Goal: Information Seeking & Learning: Learn about a topic

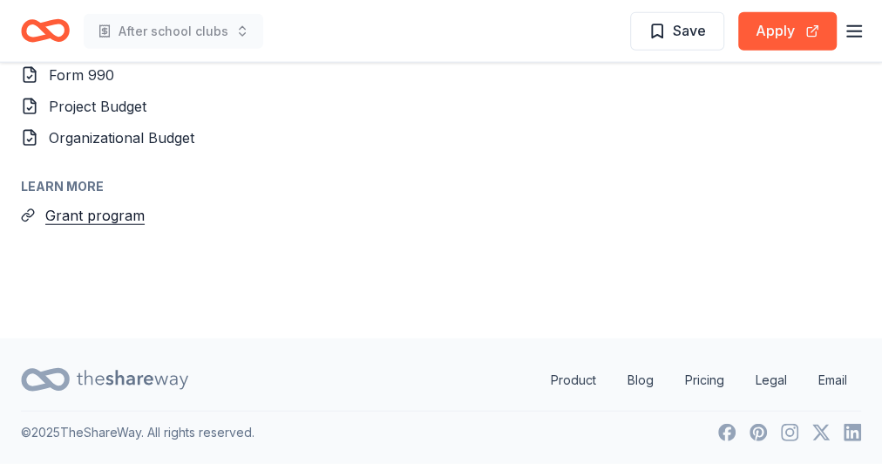
scroll to position [2176, 0]
click at [92, 215] on button "Grant program" at bounding box center [94, 215] width 99 height 23
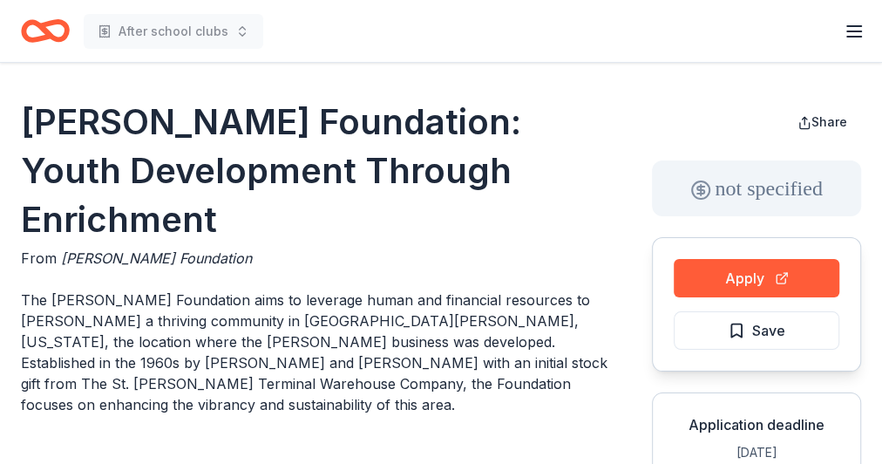
click at [48, 35] on icon "Home" at bounding box center [45, 30] width 49 height 41
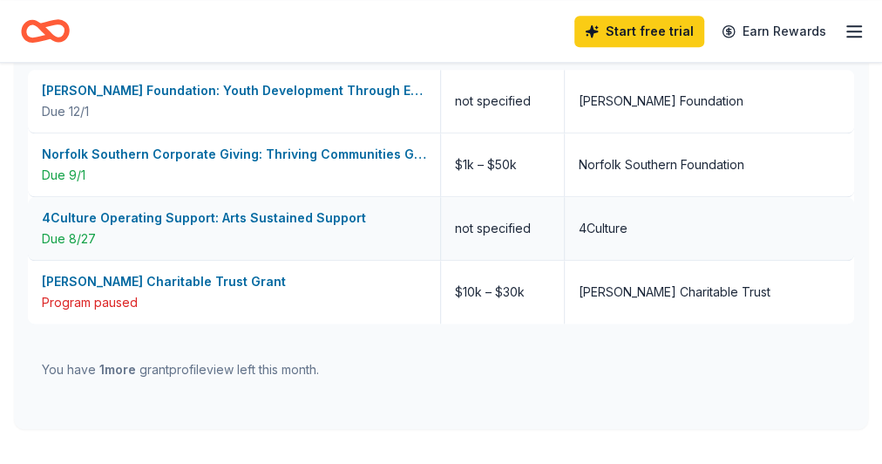
scroll to position [488, 0]
